Goal: Task Accomplishment & Management: Use online tool/utility

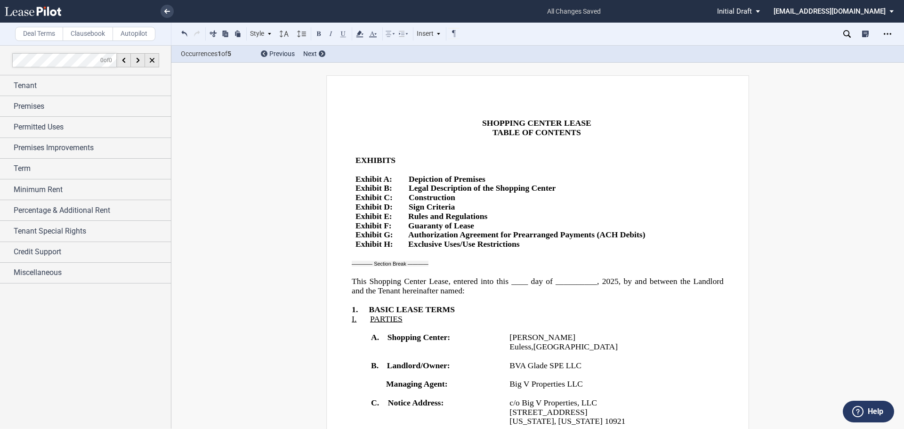
scroll to position [612, 0]
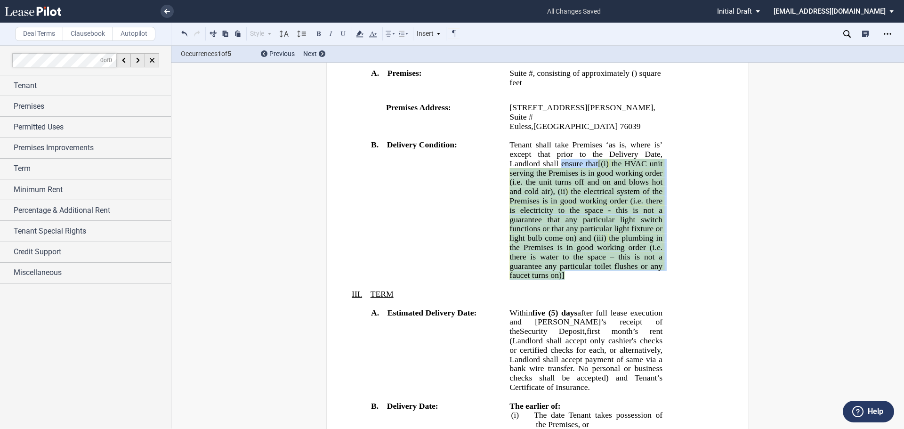
drag, startPoint x: 584, startPoint y: 334, endPoint x: 568, endPoint y: 214, distance: 121.6
click at [565, 205] on p "Tenant shall take Premises ‘as is, where is’. Tenant shall take Premises ‘as is…" at bounding box center [585, 210] width 153 height 140
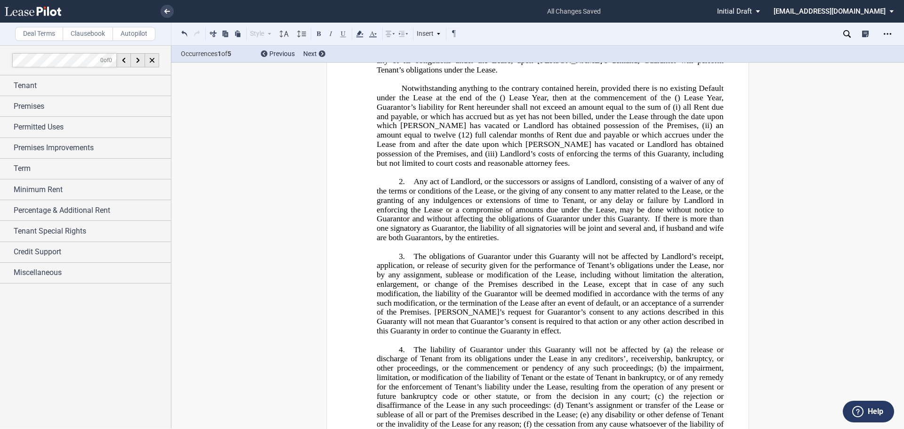
scroll to position [20327, 0]
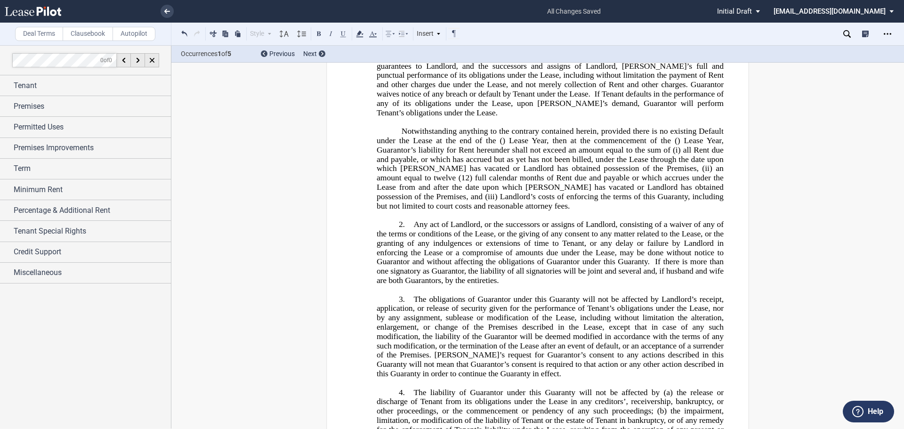
drag, startPoint x: 523, startPoint y: 161, endPoint x: 404, endPoint y: 102, distance: 132.4
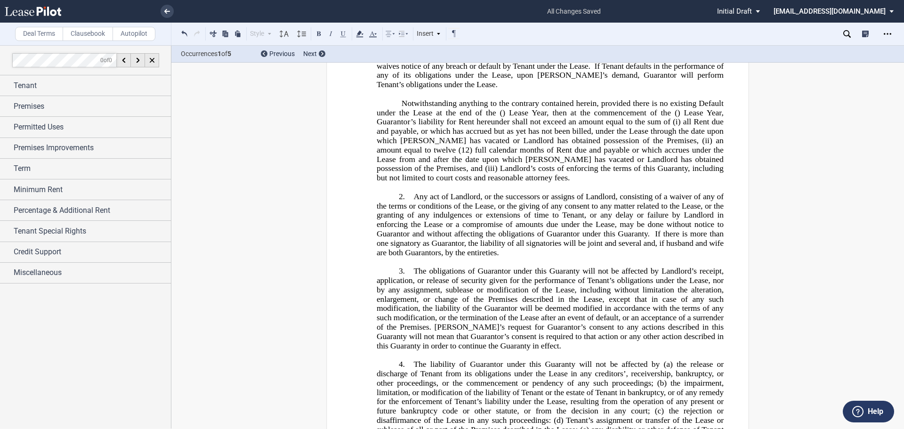
drag, startPoint x: 476, startPoint y: 120, endPoint x: 470, endPoint y: 115, distance: 7.1
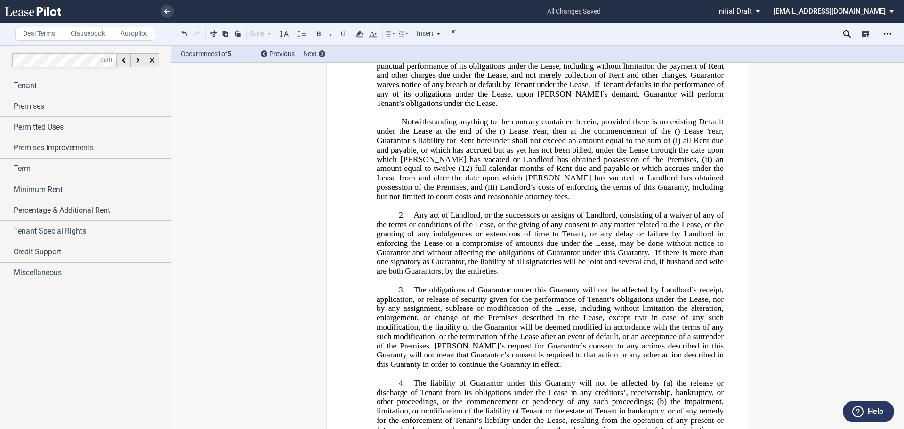
drag, startPoint x: 403, startPoint y: 121, endPoint x: 377, endPoint y: 117, distance: 26.6
